Goal: Task Accomplishment & Management: Complete application form

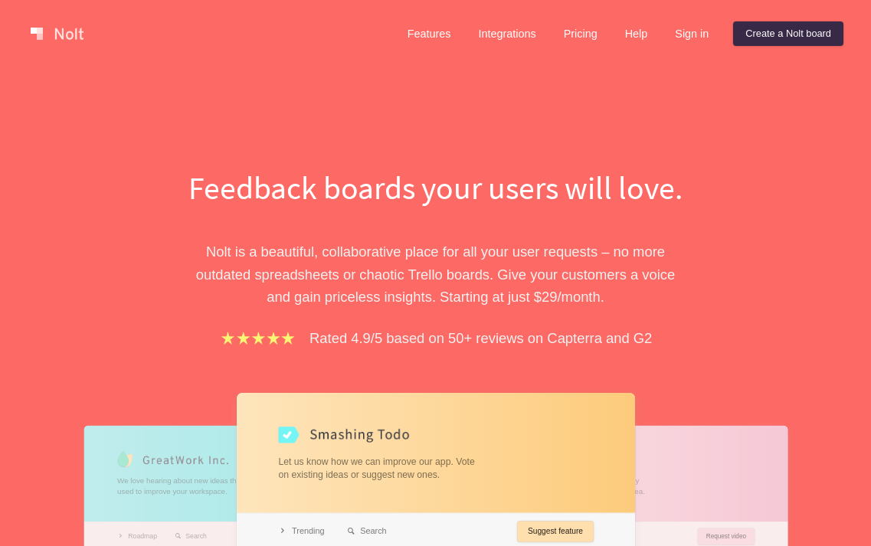
click at [750, 38] on link "Create a Nolt board" at bounding box center [788, 33] width 110 height 25
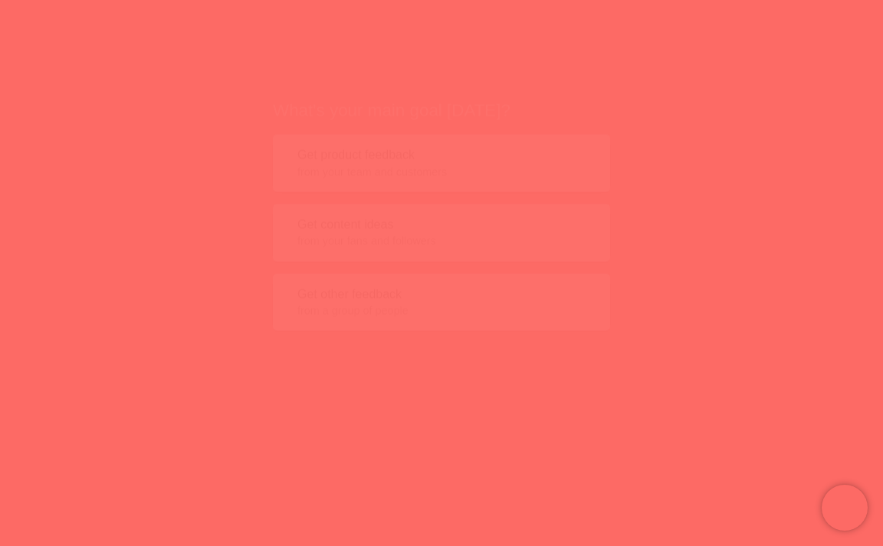
click at [363, 126] on button "Get product feedback from your team and customers" at bounding box center [441, 133] width 337 height 57
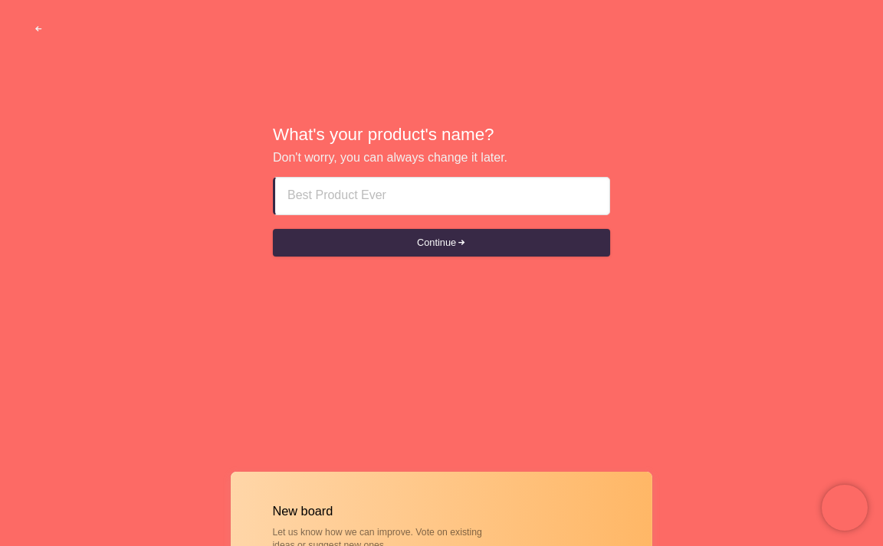
paste input "Bur Dubai Call Girls ❖ [[PHONE_NUMBER]] High-Class Call Girls in Bur Dubai Book…"
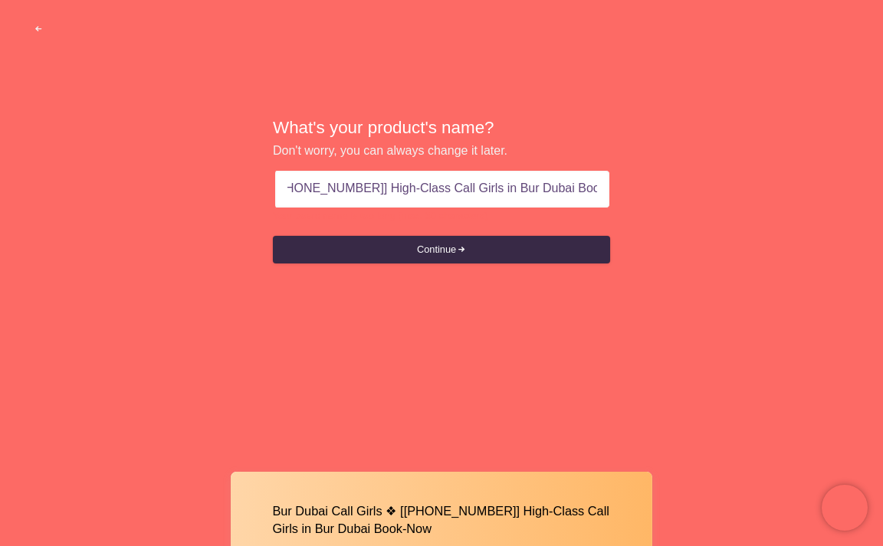
drag, startPoint x: 345, startPoint y: 192, endPoint x: 882, endPoint y: 215, distance: 537.5
click at [870, 215] on div "What's your product's name? Don't worry, you can always change it later. Bur Du…" at bounding box center [441, 191] width 883 height 382
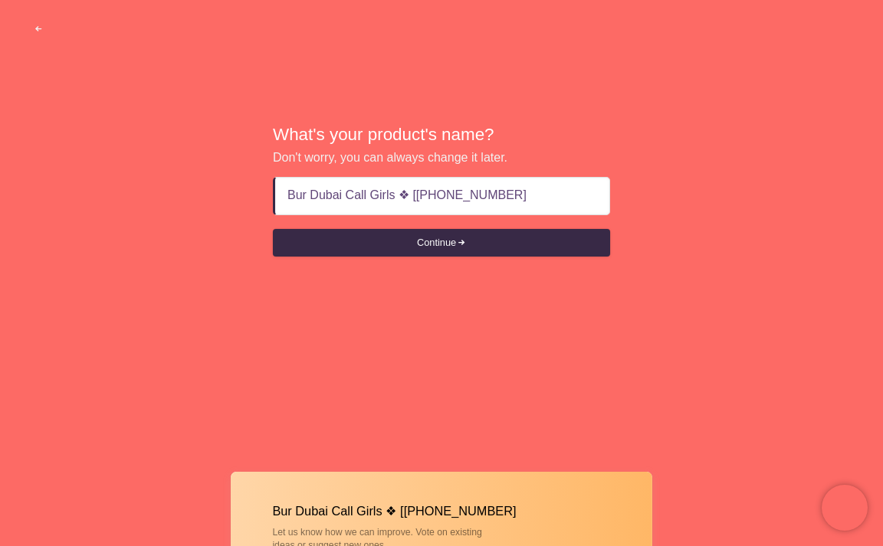
drag, startPoint x: 398, startPoint y: 195, endPoint x: 643, endPoint y: 202, distance: 244.5
click at [643, 202] on div "What's your product's name? Don't worry, you can always change it later. Bur Du…" at bounding box center [441, 191] width 883 height 382
type input "Bur Dubai Call Girls"
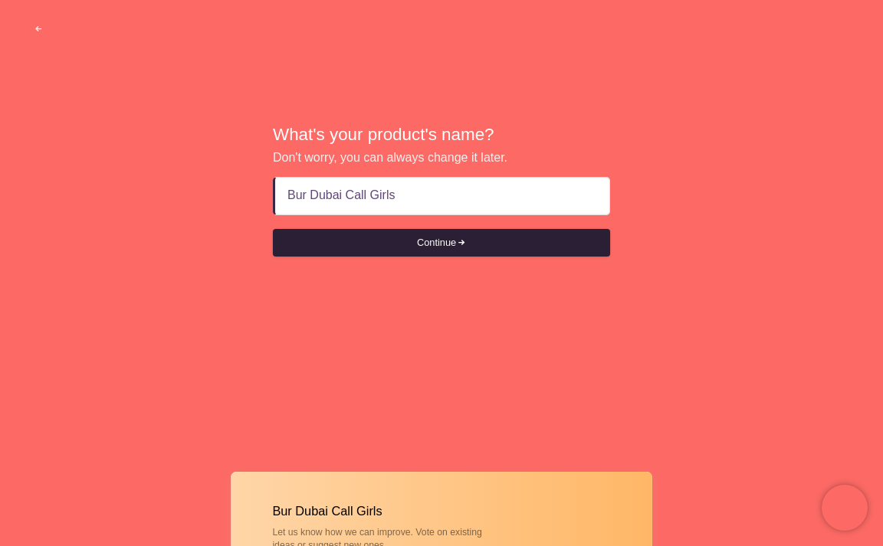
click at [432, 244] on button "Continue" at bounding box center [441, 243] width 337 height 28
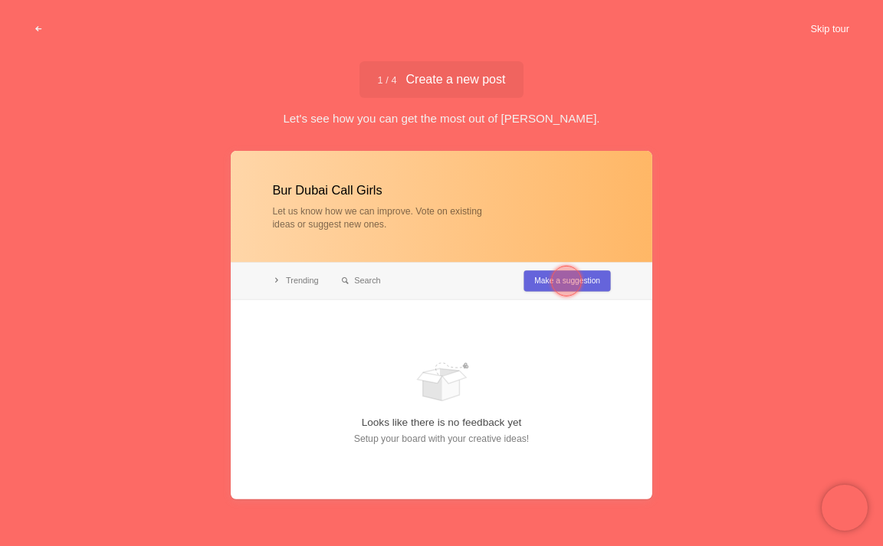
click at [827, 26] on button "Skip tour" at bounding box center [829, 29] width 76 height 28
